Goal: Navigation & Orientation: Find specific page/section

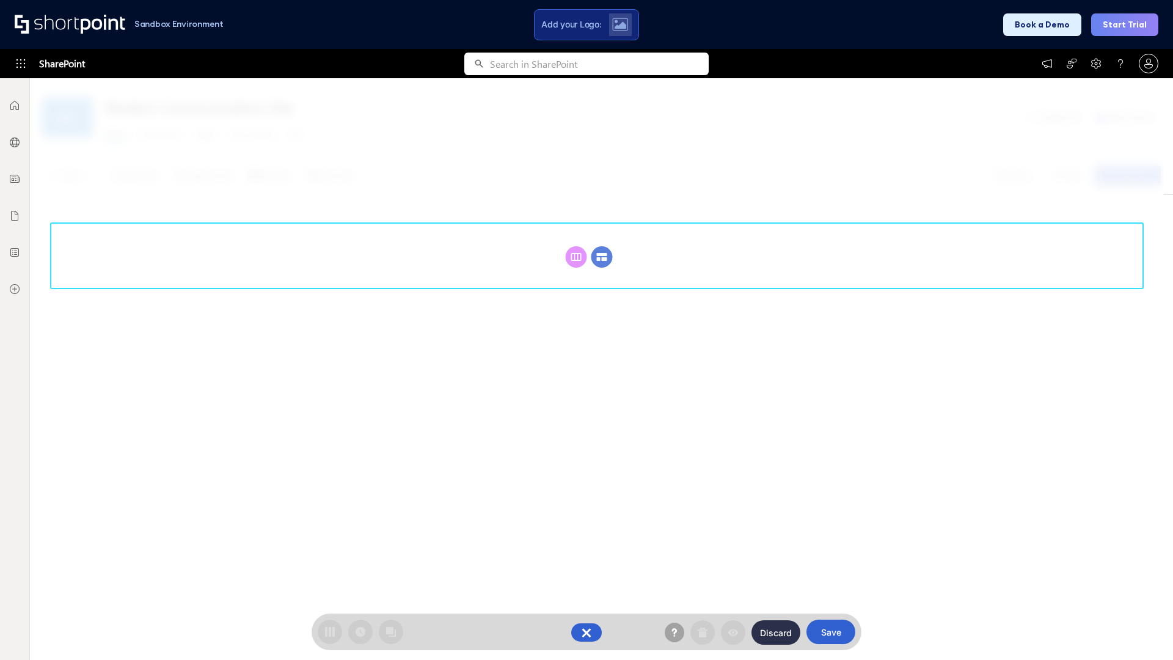
scroll to position [168, 0]
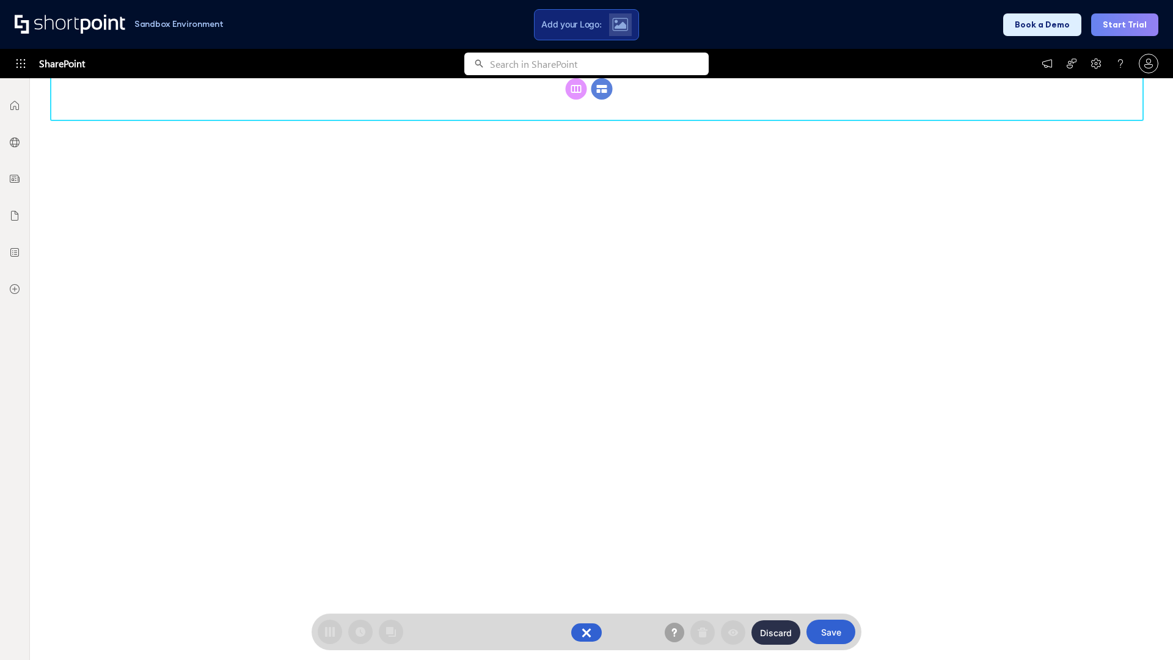
click at [602, 100] on circle at bounding box center [601, 88] width 21 height 21
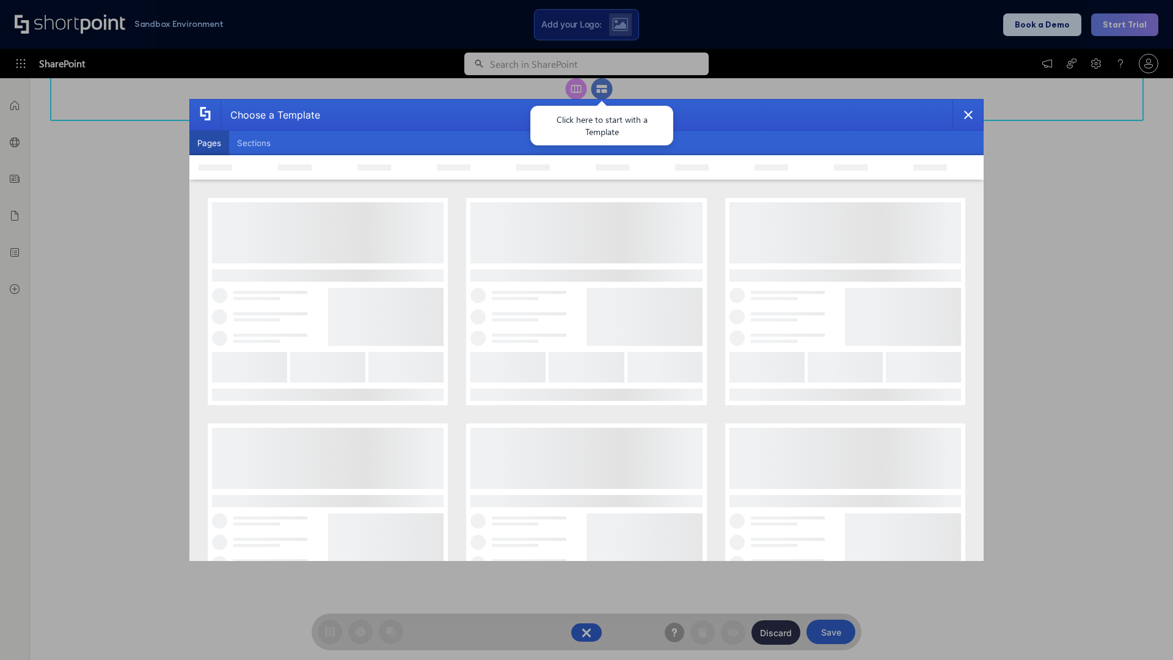
scroll to position [0, 0]
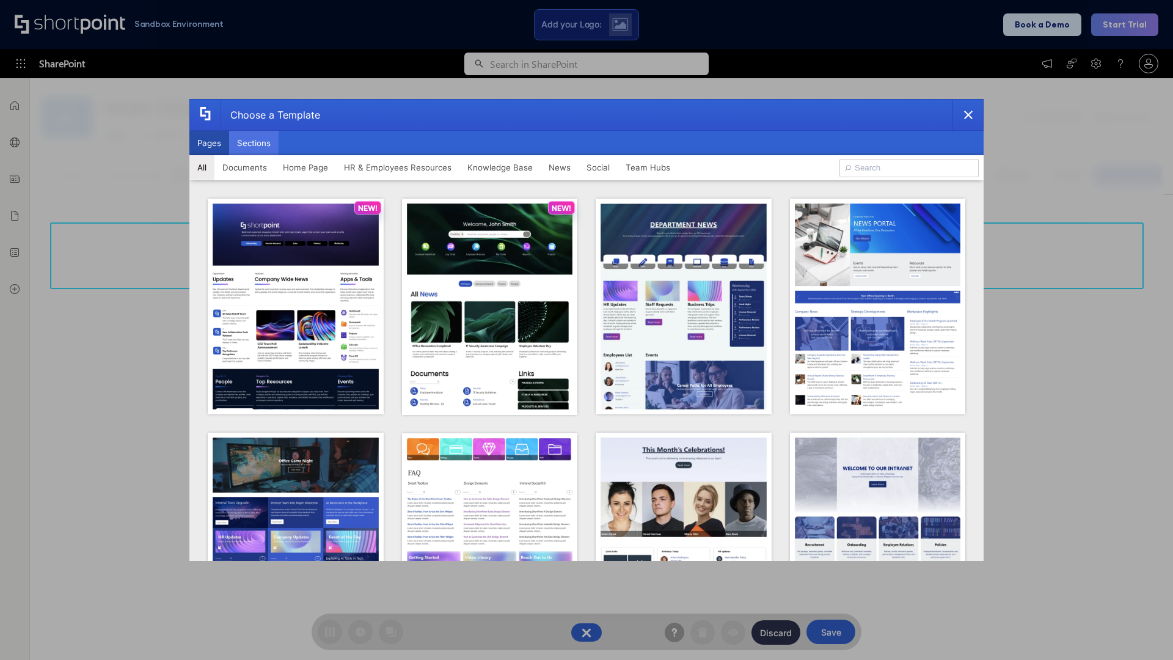
click at [254, 143] on button "Sections" at bounding box center [253, 143] width 49 height 24
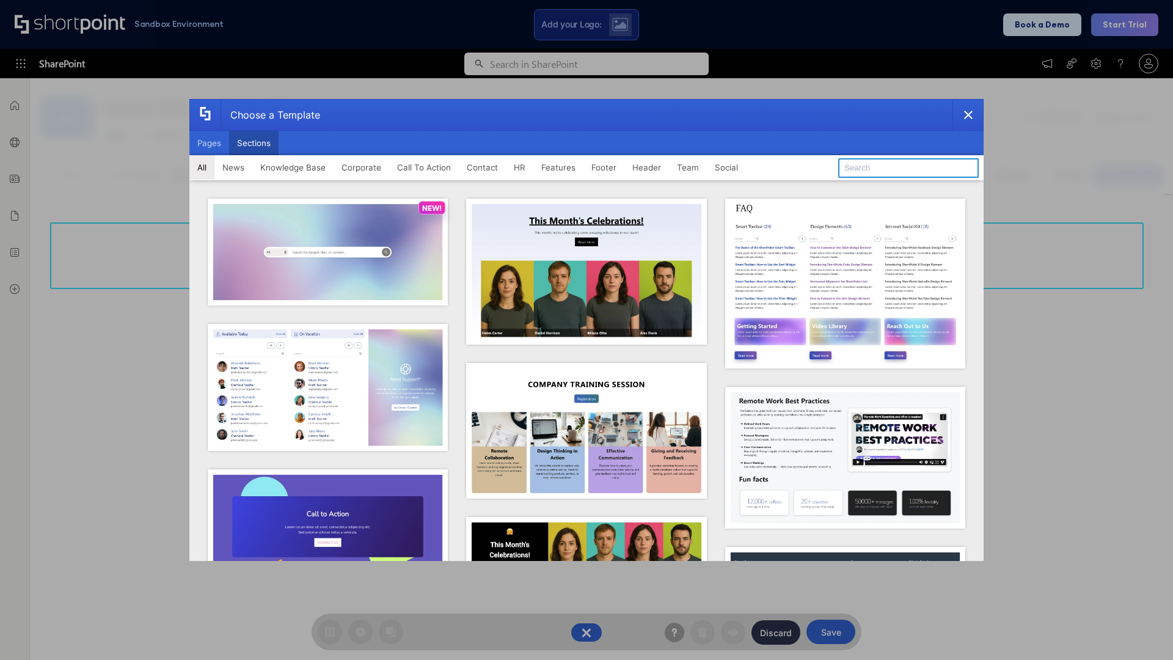
type input "Contact Us 2"
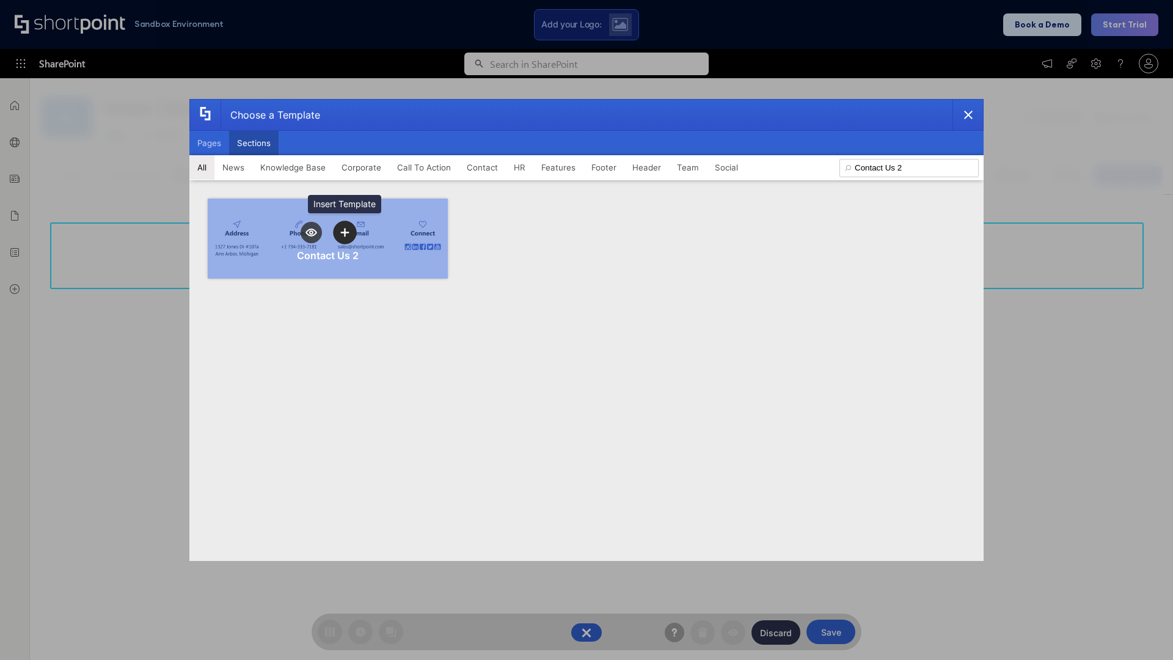
click at [345, 232] on icon "template selector" at bounding box center [344, 232] width 9 height 9
